Goal: Task Accomplishment & Management: Manage account settings

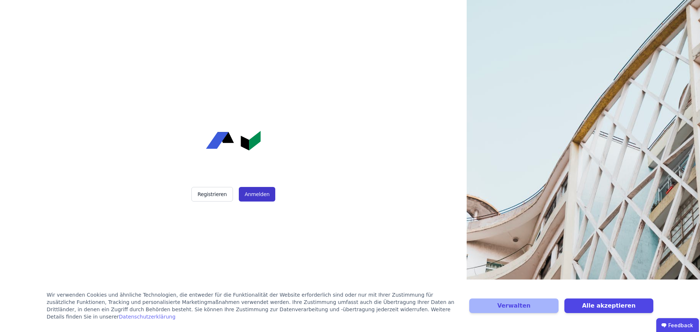
click at [268, 198] on button "Anmelden" at bounding box center [257, 194] width 36 height 15
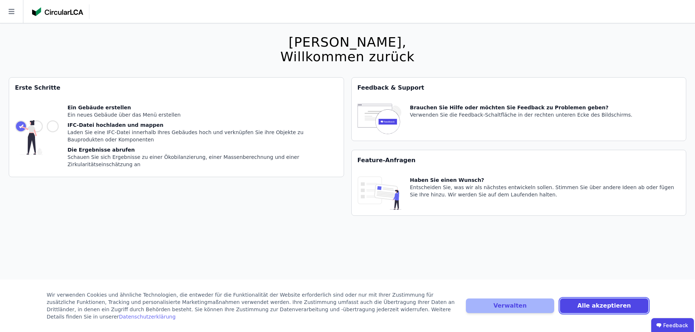
click at [576, 306] on button "Alle akzeptieren" at bounding box center [604, 306] width 88 height 15
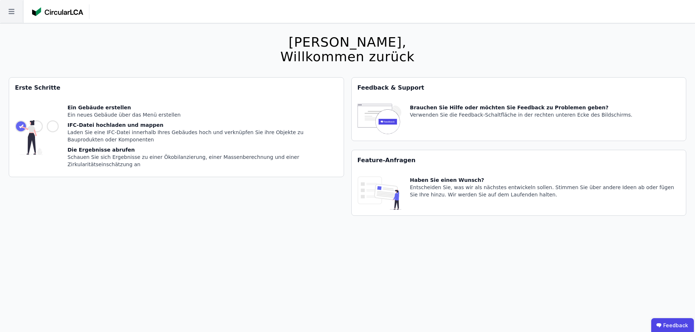
click at [13, 11] on icon at bounding box center [11, 11] width 6 height 5
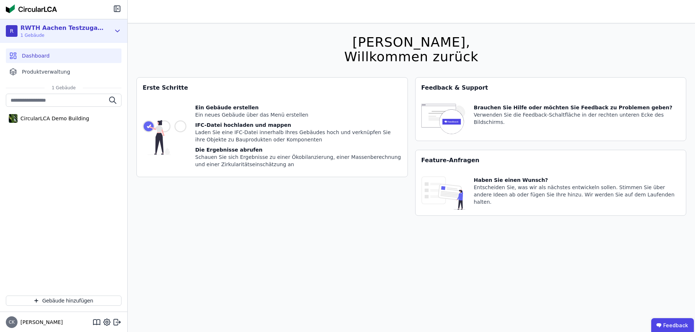
click at [119, 34] on icon at bounding box center [117, 31] width 8 height 9
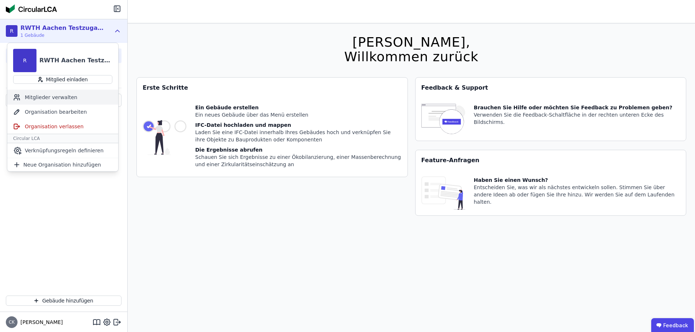
click at [79, 96] on div "Mitglieder verwalten" at bounding box center [62, 97] width 111 height 15
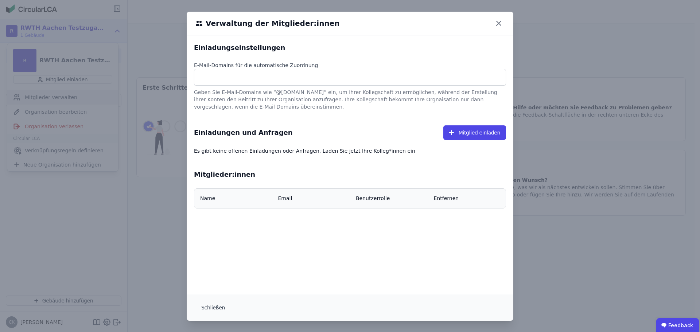
select select "*"
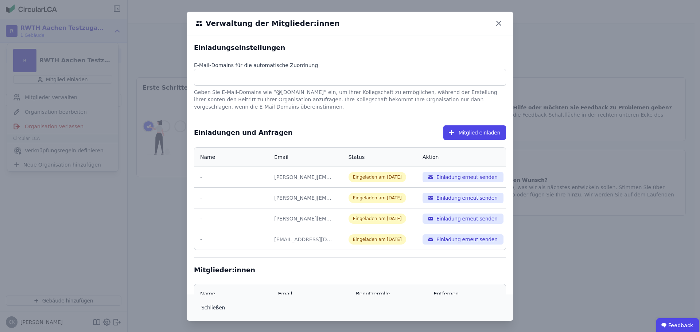
click at [116, 209] on div "Verwaltung der Mitglieder:innen Einladungseinstellungen E-Mail-Domains für die …" at bounding box center [350, 166] width 700 height 333
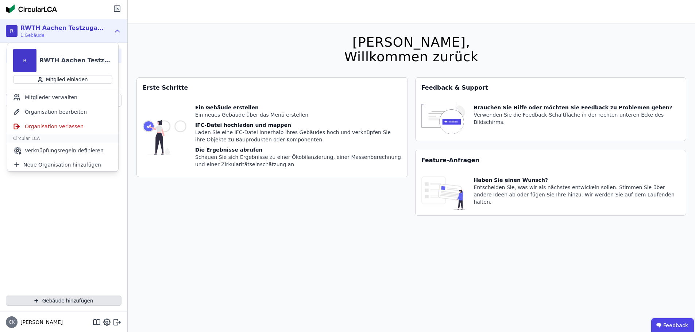
click at [66, 301] on button "Gebäude hinzufügen" at bounding box center [64, 301] width 116 height 10
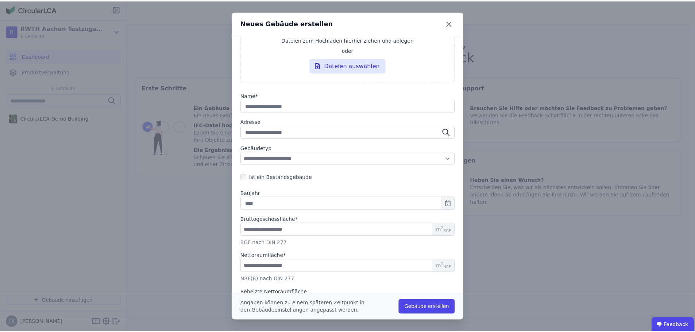
scroll to position [7, 0]
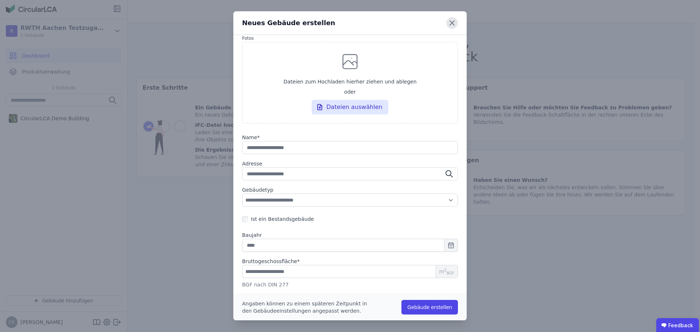
click at [449, 27] on icon at bounding box center [452, 23] width 12 height 12
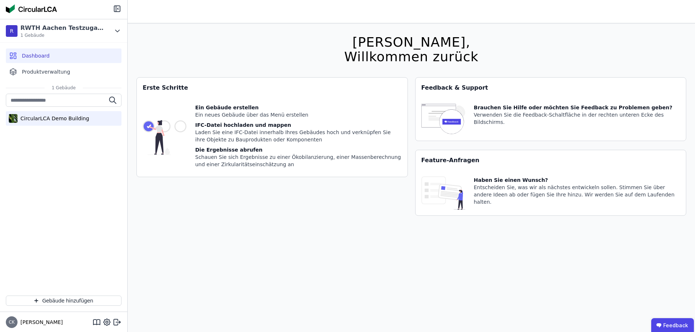
click at [77, 120] on div "CircularLCA Demo Building" at bounding box center [53, 118] width 71 height 7
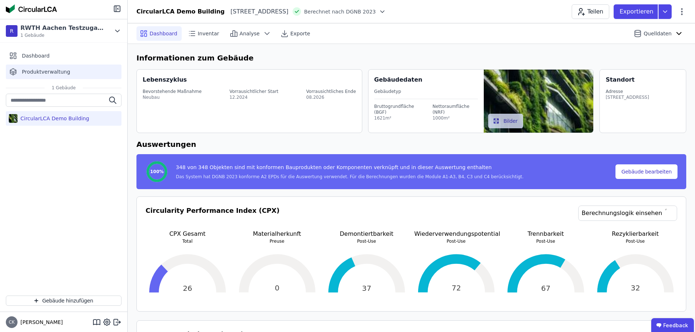
click at [77, 65] on div "Produktverwaltung" at bounding box center [64, 72] width 116 height 15
